Goal: Find specific page/section: Find specific page/section

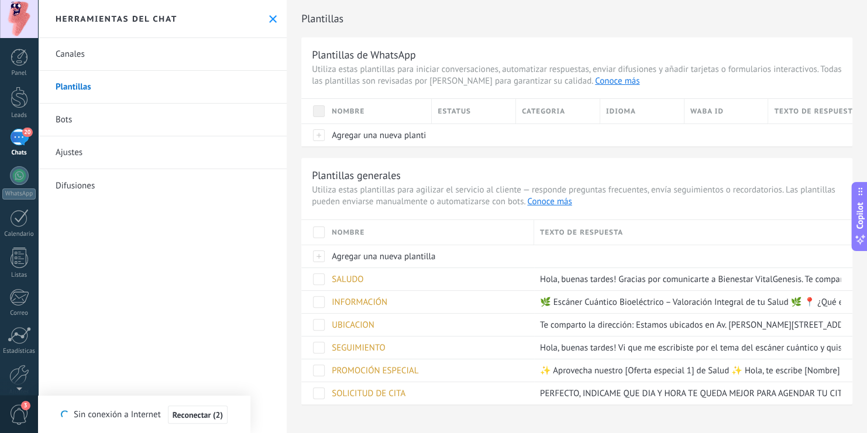
click at [81, 52] on link "Canales" at bounding box center [162, 54] width 249 height 33
